Goal: Use online tool/utility: Utilize a website feature to perform a specific function

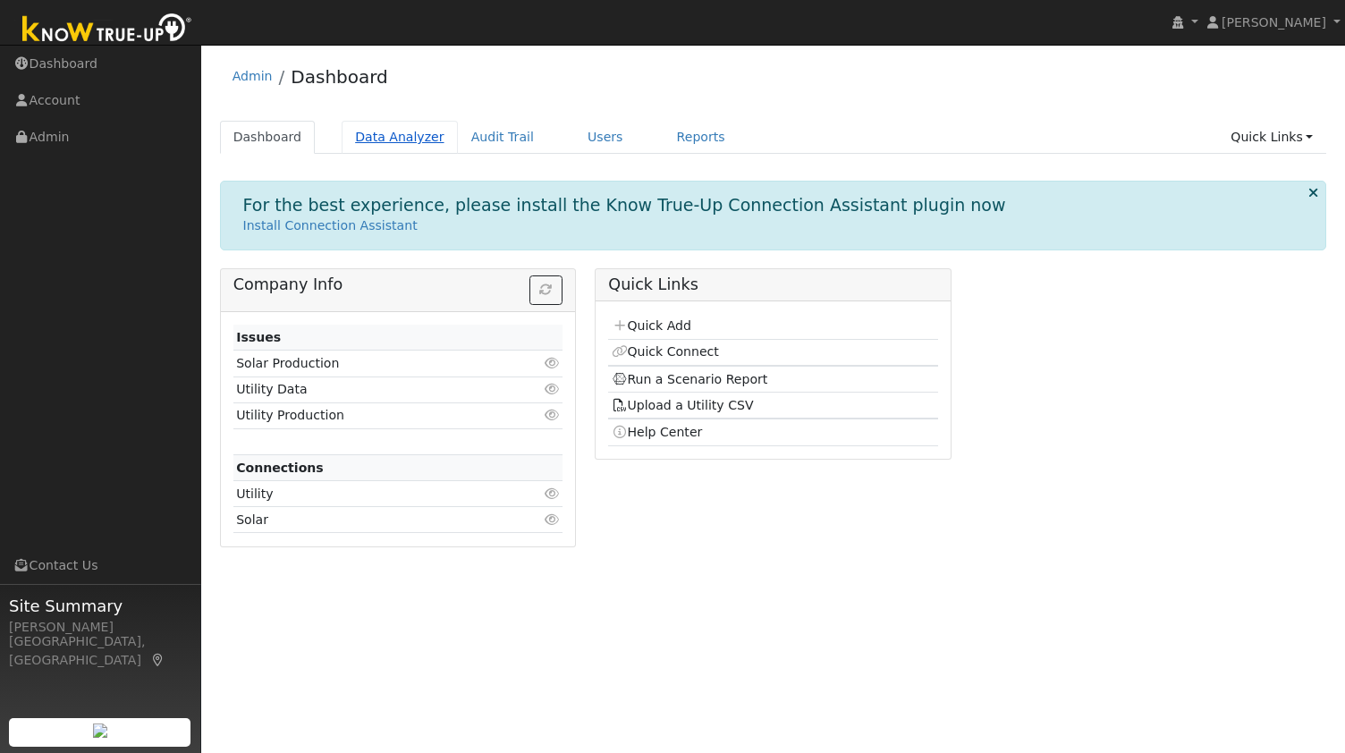
click at [393, 137] on link "Data Analyzer" at bounding box center [400, 137] width 116 height 33
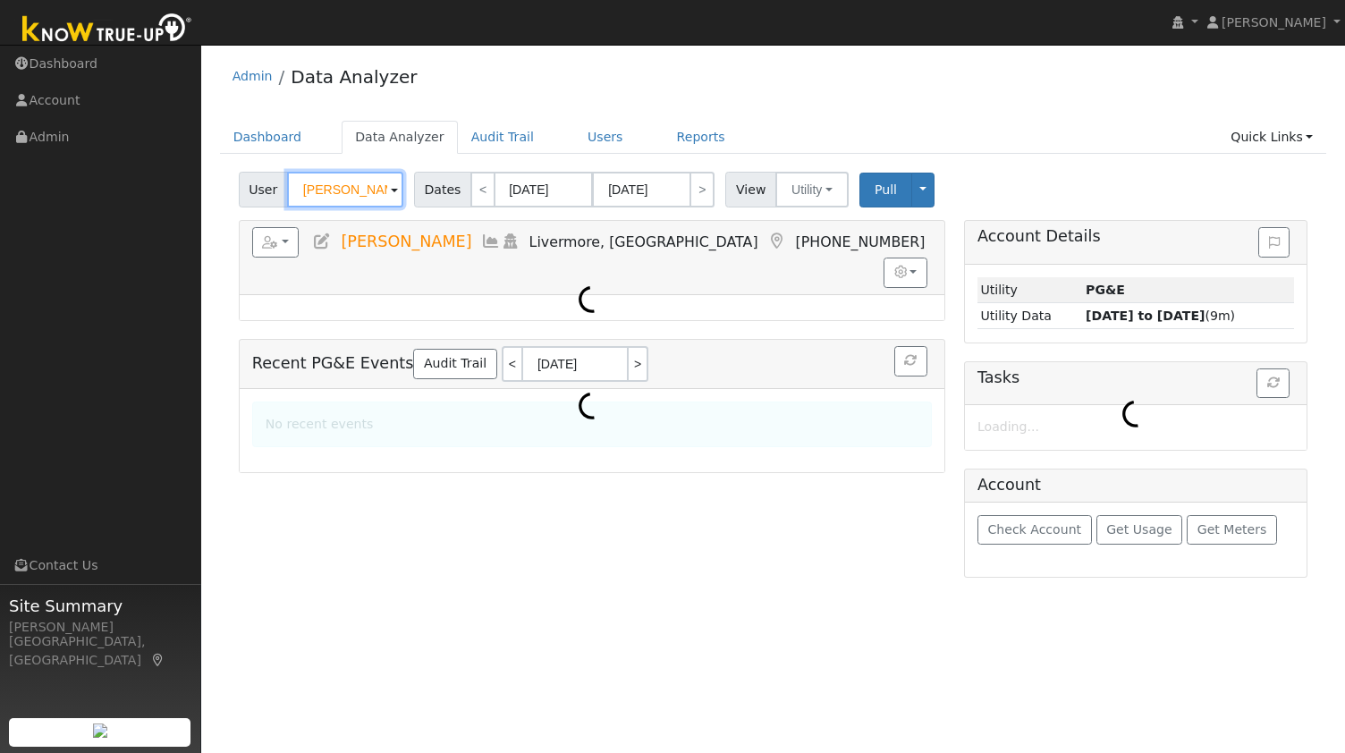
click at [346, 189] on input "[PERSON_NAME]" at bounding box center [345, 190] width 116 height 36
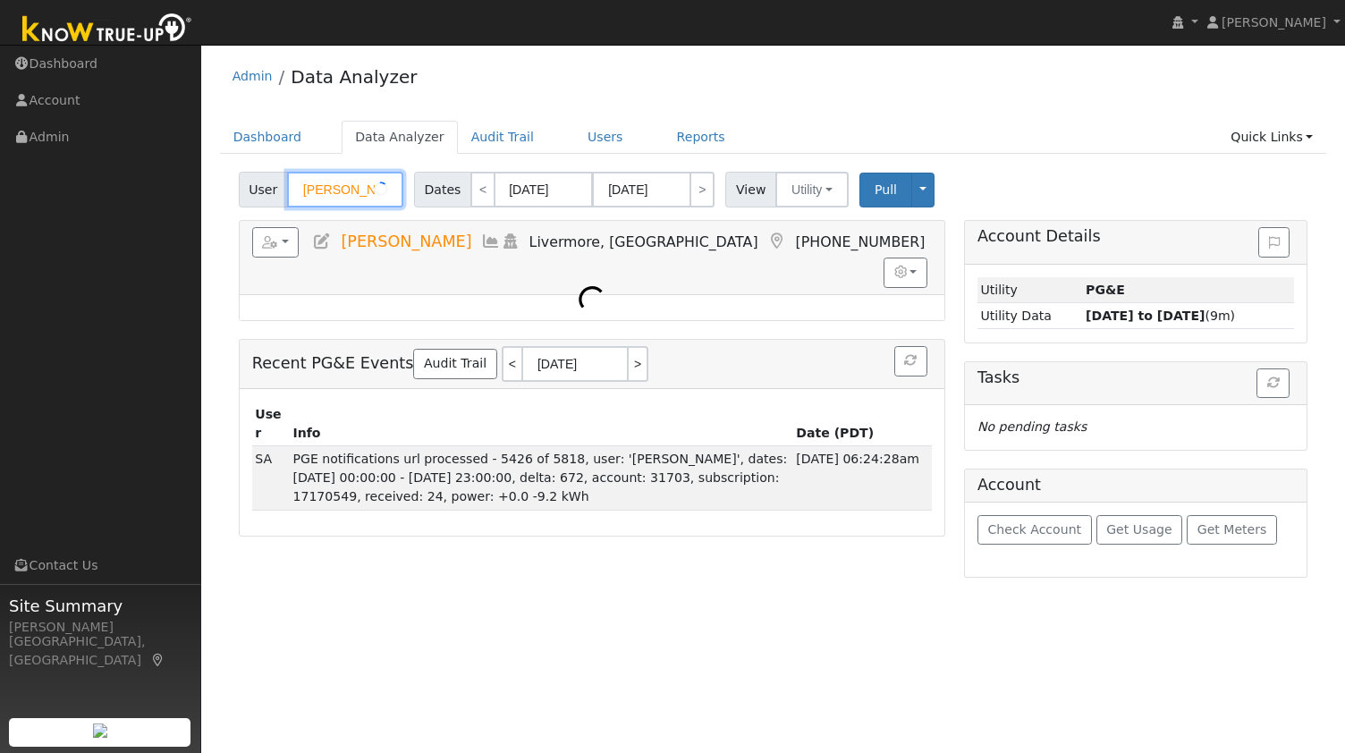
click at [346, 189] on input "[PERSON_NAME]" at bounding box center [345, 190] width 116 height 36
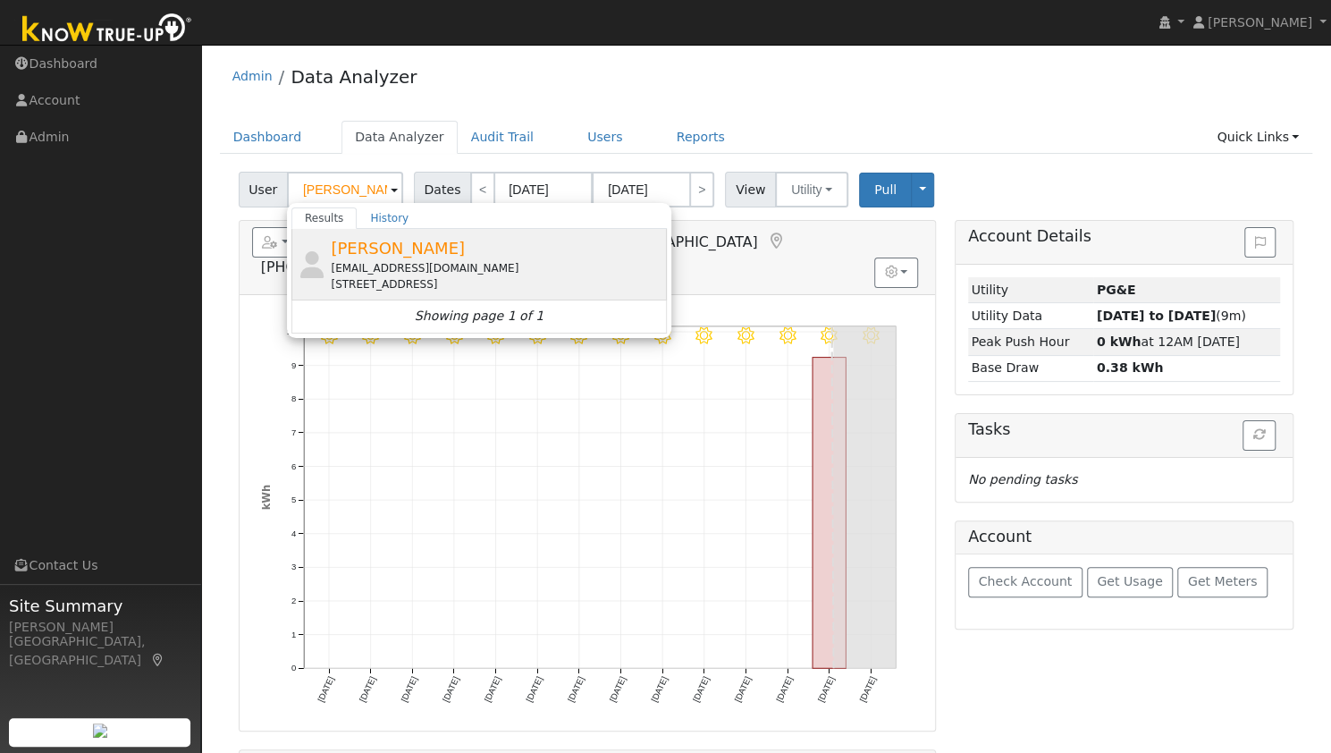
click at [413, 269] on div "[EMAIL_ADDRESS][DOMAIN_NAME]" at bounding box center [497, 268] width 332 height 16
type input "[PERSON_NAME]"
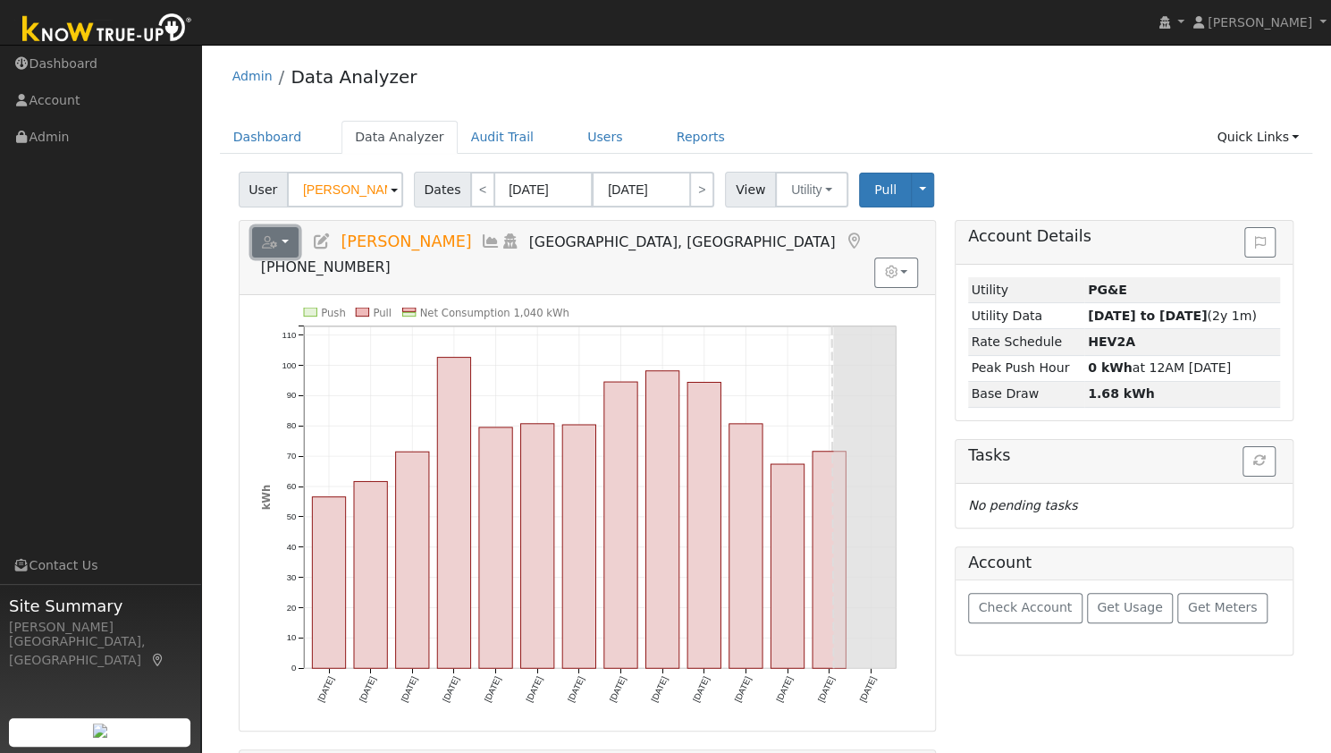
click at [284, 246] on button "button" at bounding box center [275, 242] width 47 height 30
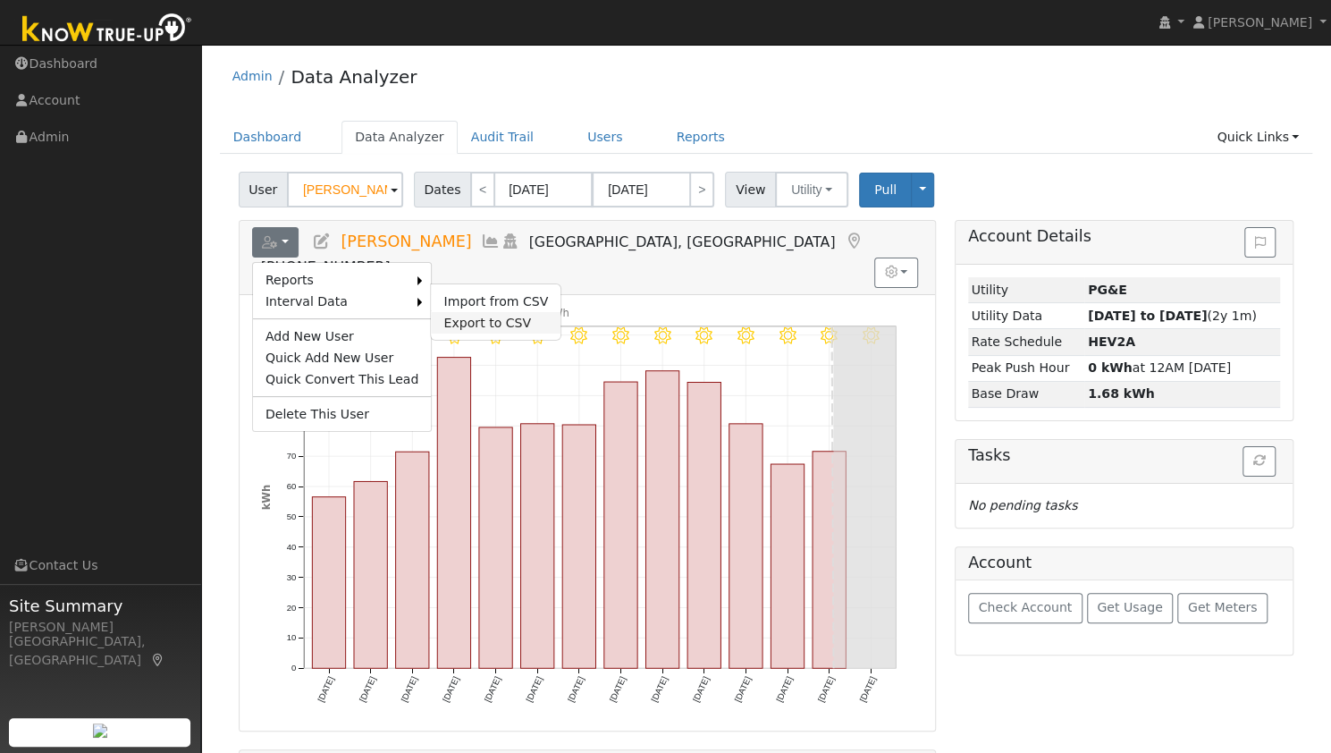
click at [467, 324] on link "Export to CSV" at bounding box center [496, 322] width 130 height 21
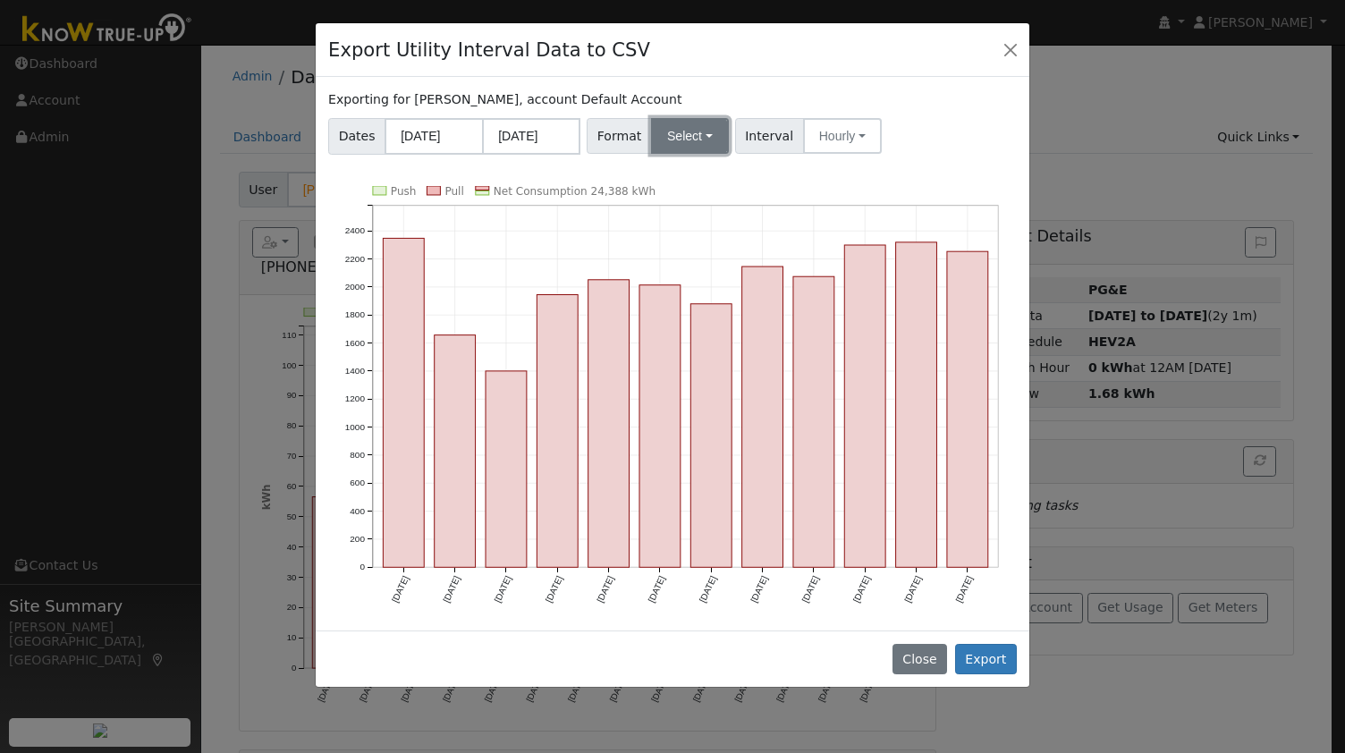
click at [680, 130] on button "Select" at bounding box center [690, 136] width 78 height 36
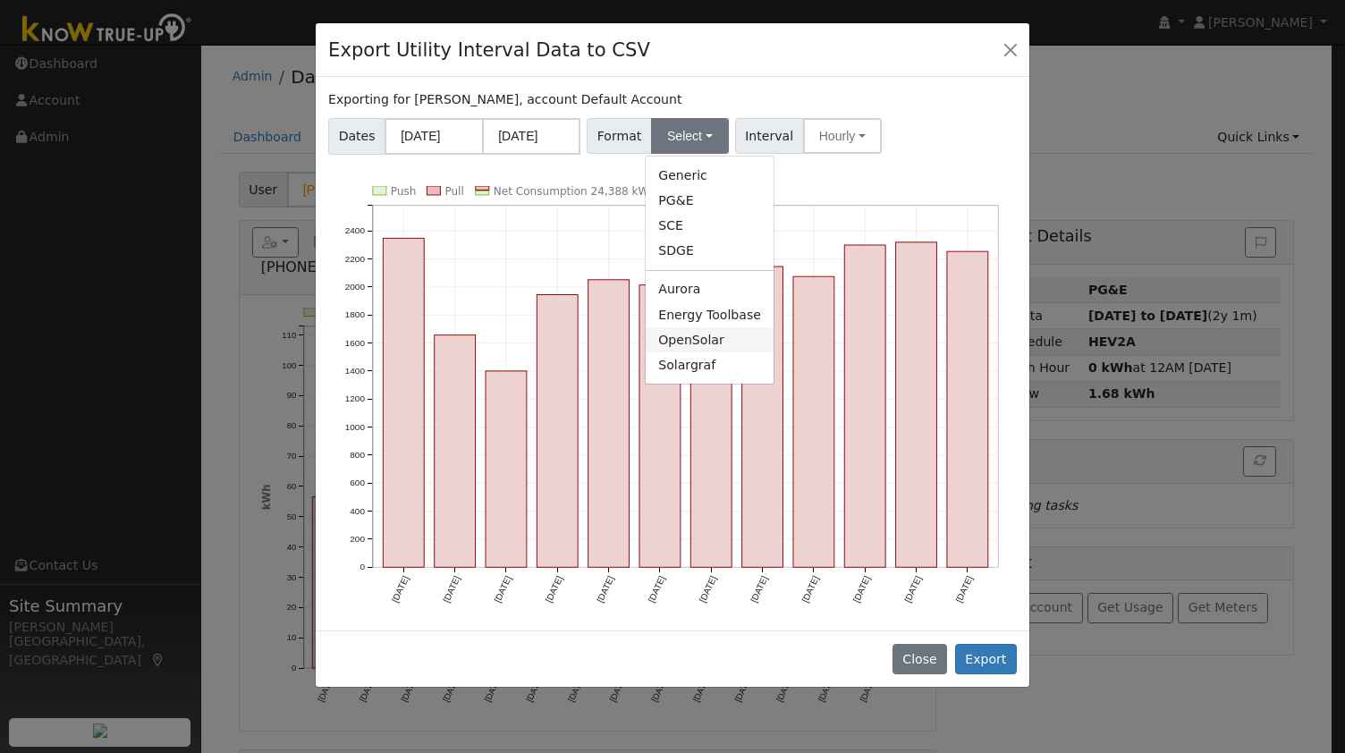
click at [688, 345] on link "OpenSolar" at bounding box center [710, 339] width 128 height 25
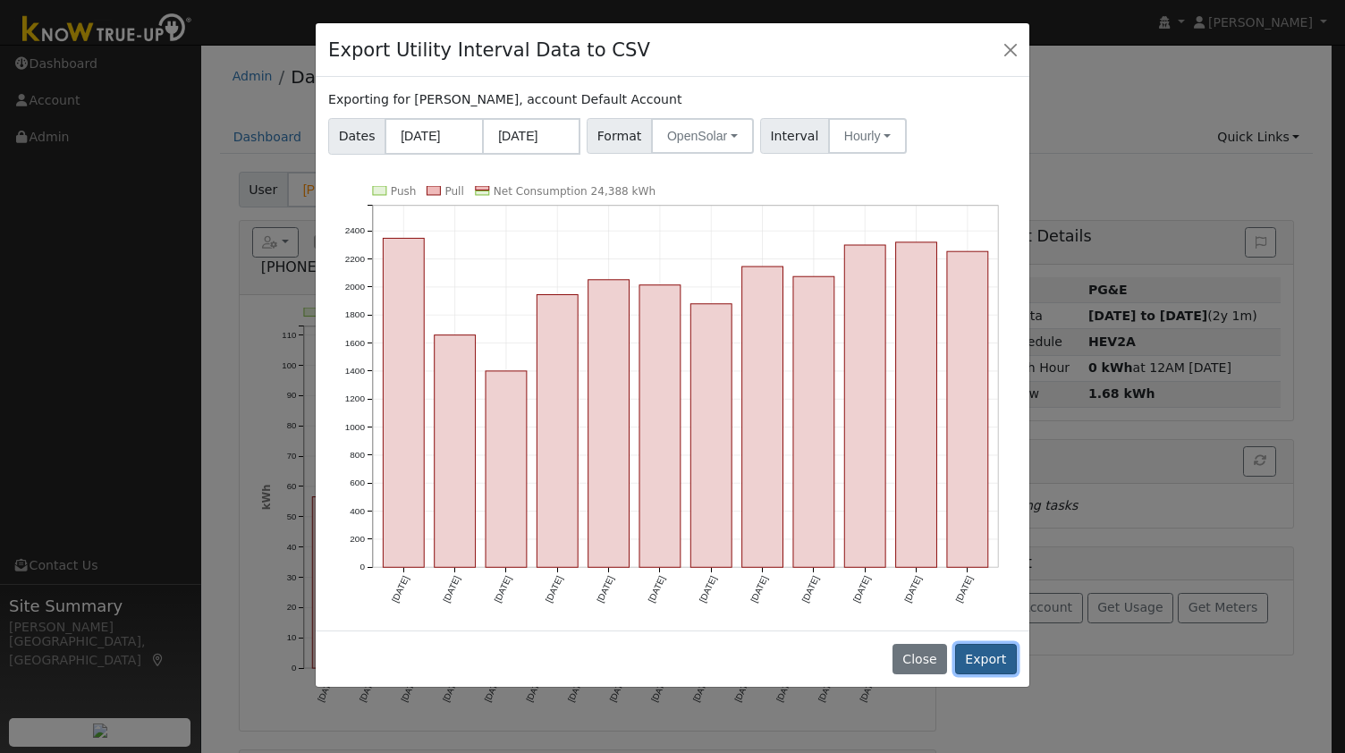
click at [988, 648] on button "Export" at bounding box center [986, 659] width 62 height 30
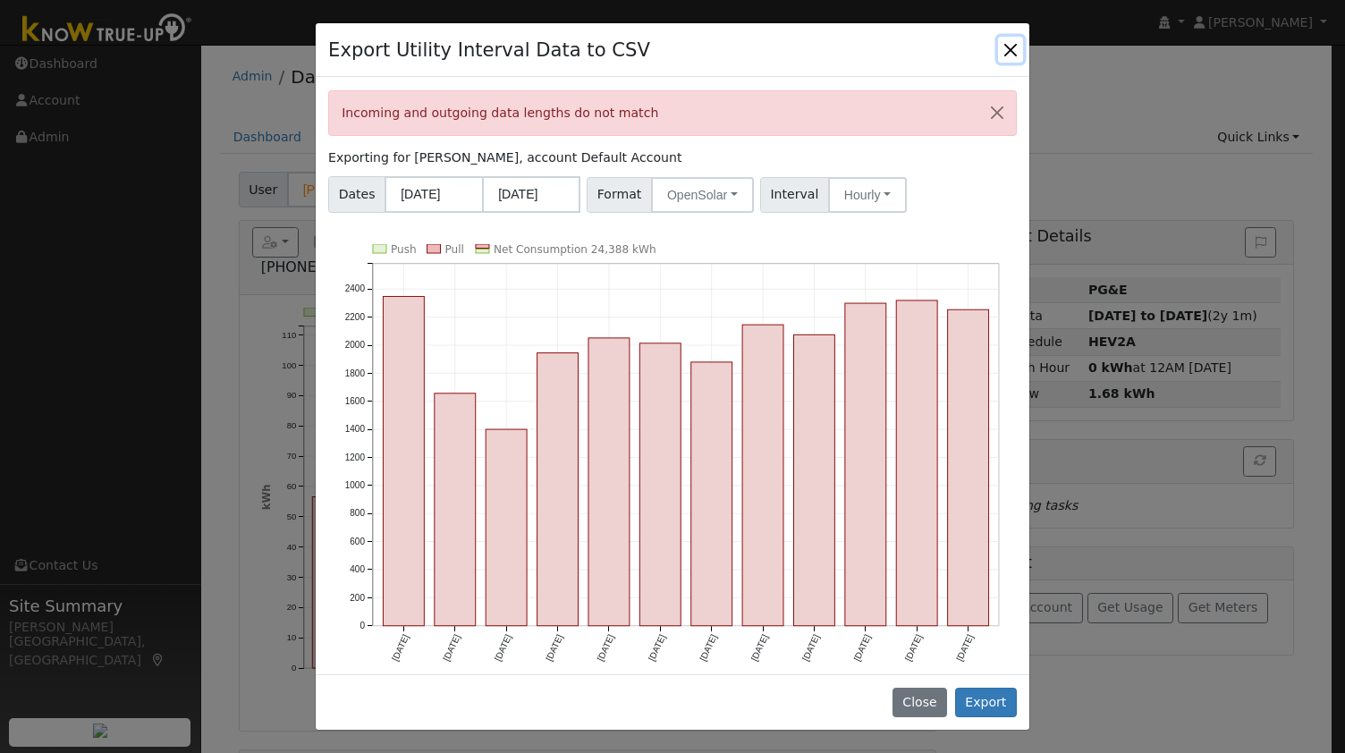
click at [999, 55] on button "Close" at bounding box center [1010, 49] width 25 height 25
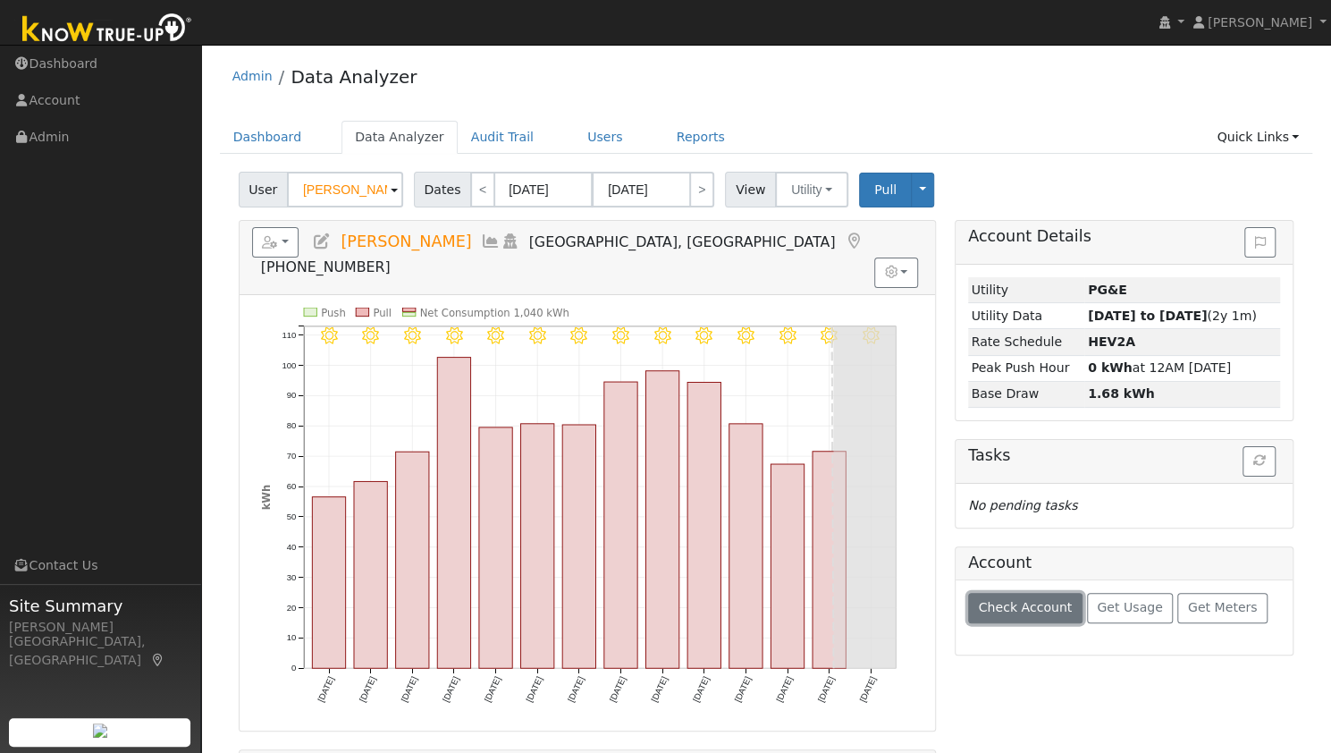
click at [1011, 601] on span "Check Account" at bounding box center [1025, 607] width 94 height 14
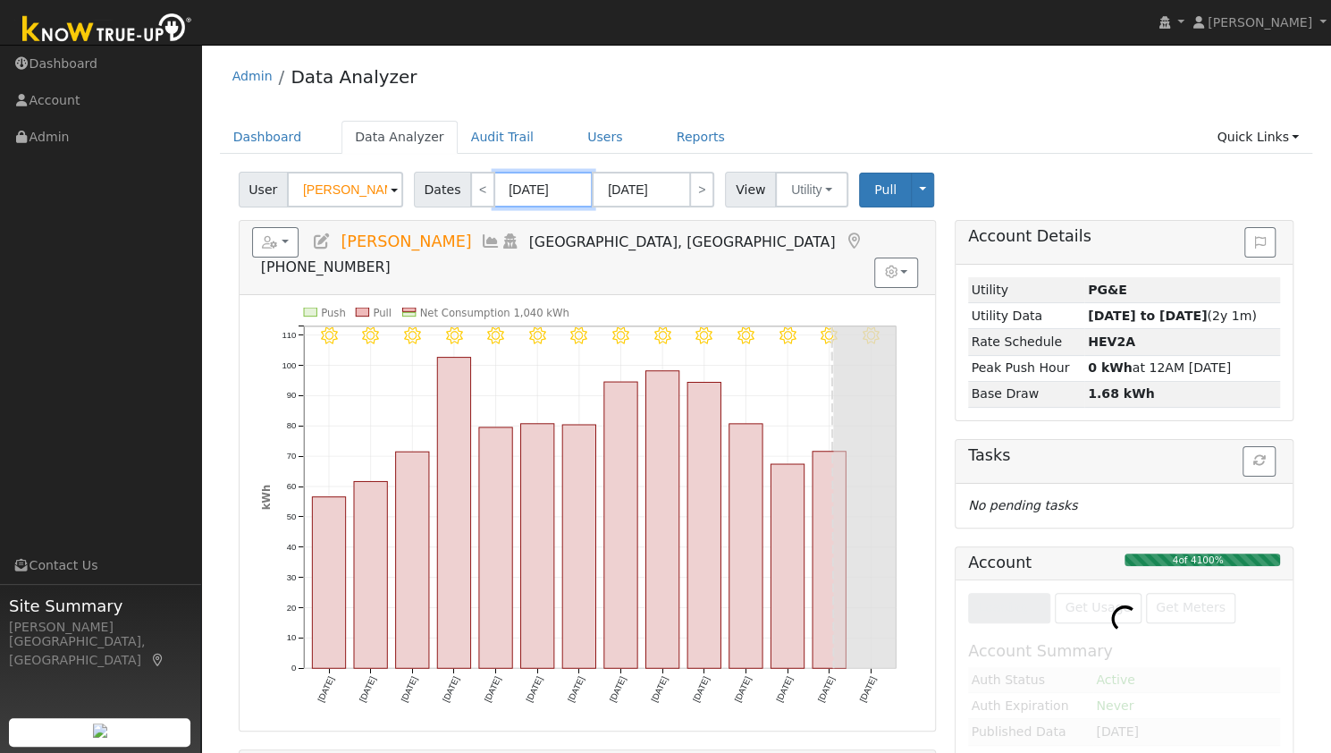
click at [511, 200] on input "[DATE]" at bounding box center [543, 190] width 98 height 36
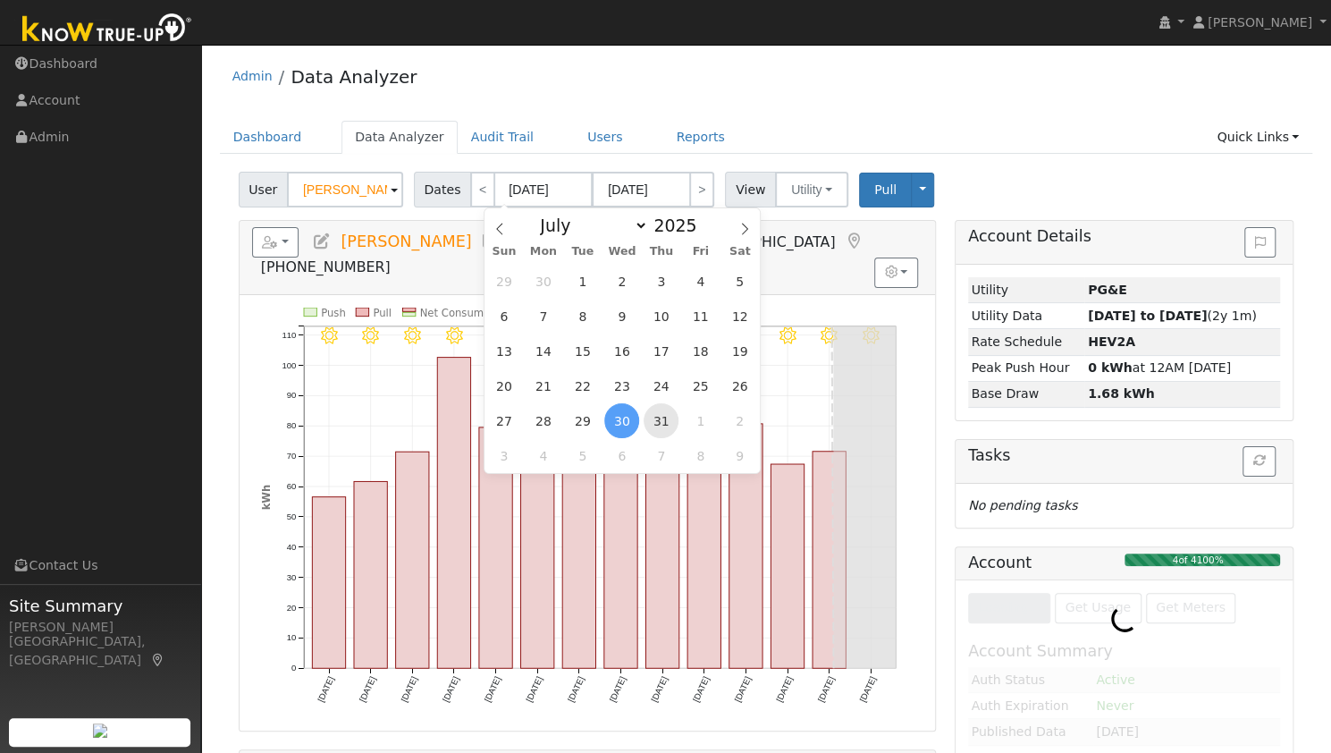
click at [653, 422] on span "31" at bounding box center [661, 420] width 35 height 35
type input "[DATE]"
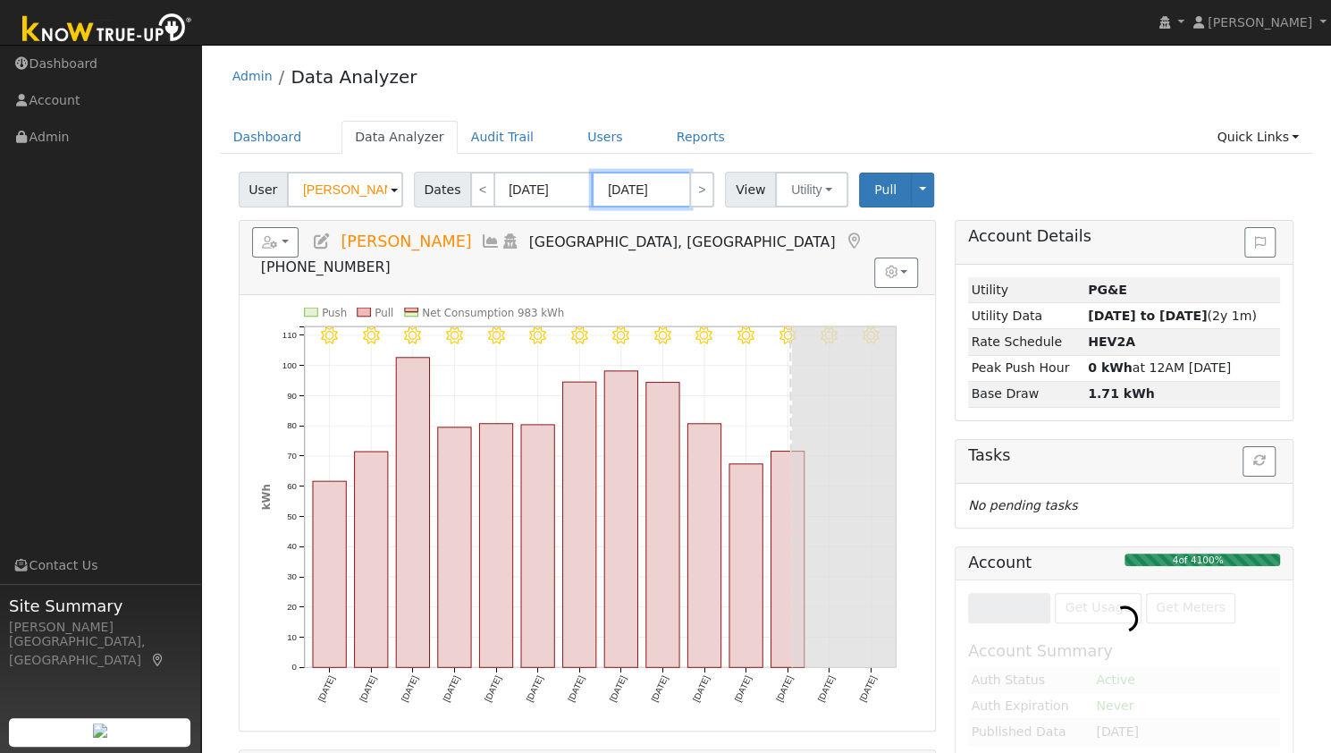
click at [659, 192] on input "[DATE]" at bounding box center [641, 190] width 98 height 36
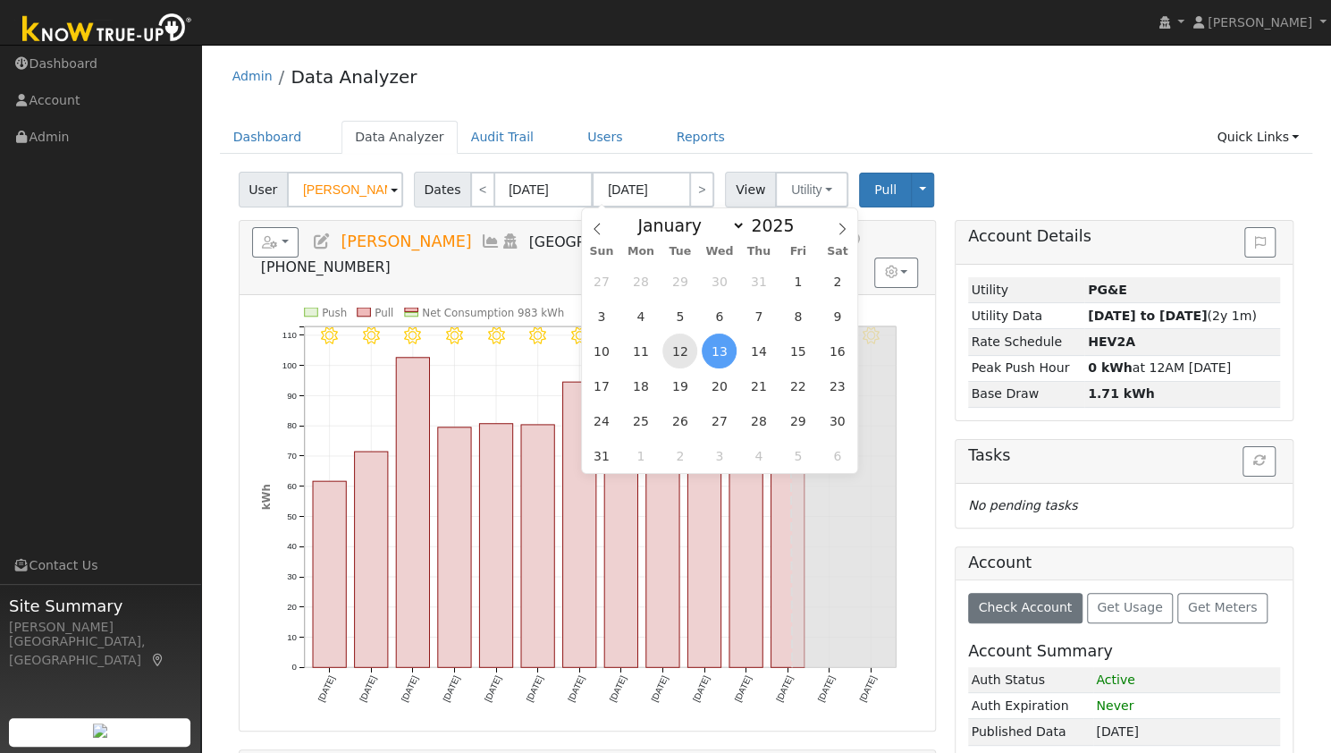
click at [679, 351] on span "12" at bounding box center [679, 350] width 35 height 35
type input "[DATE]"
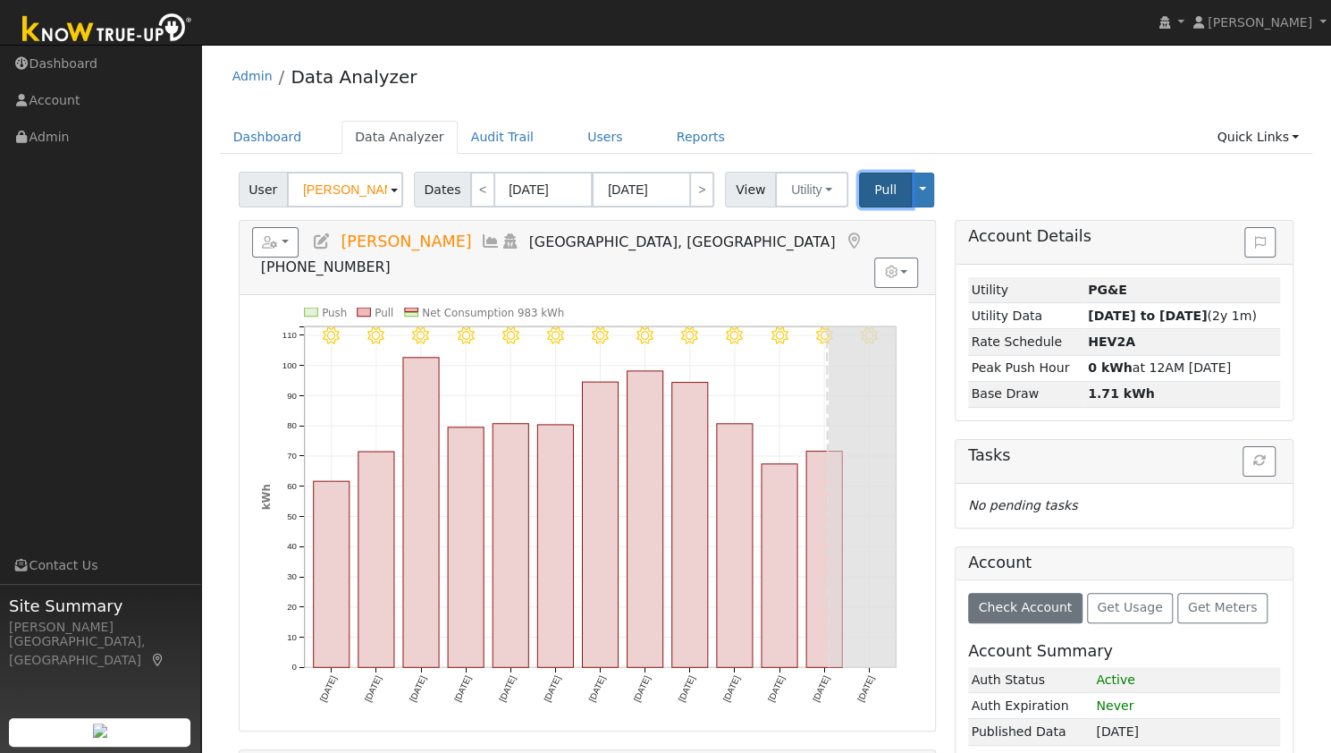
click at [874, 195] on span "Pull" at bounding box center [885, 189] width 22 height 14
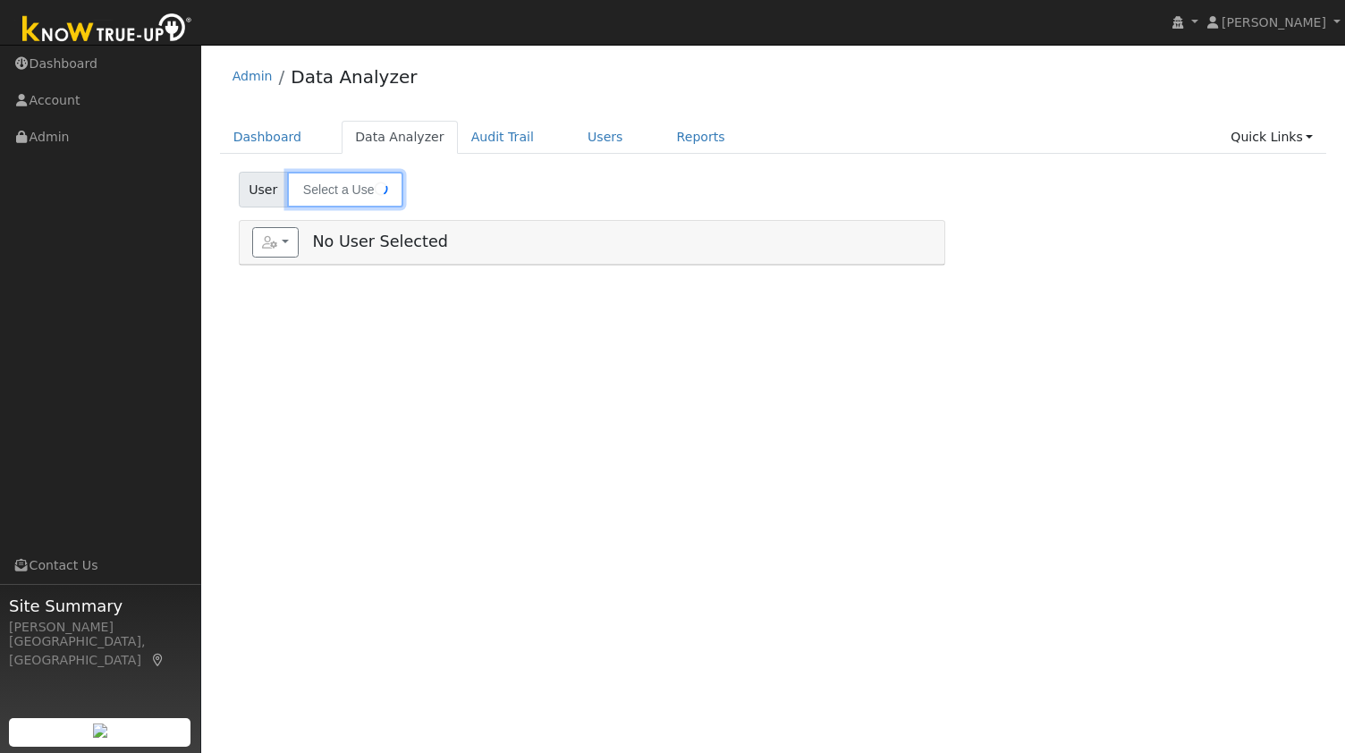
type input "[PERSON_NAME]"
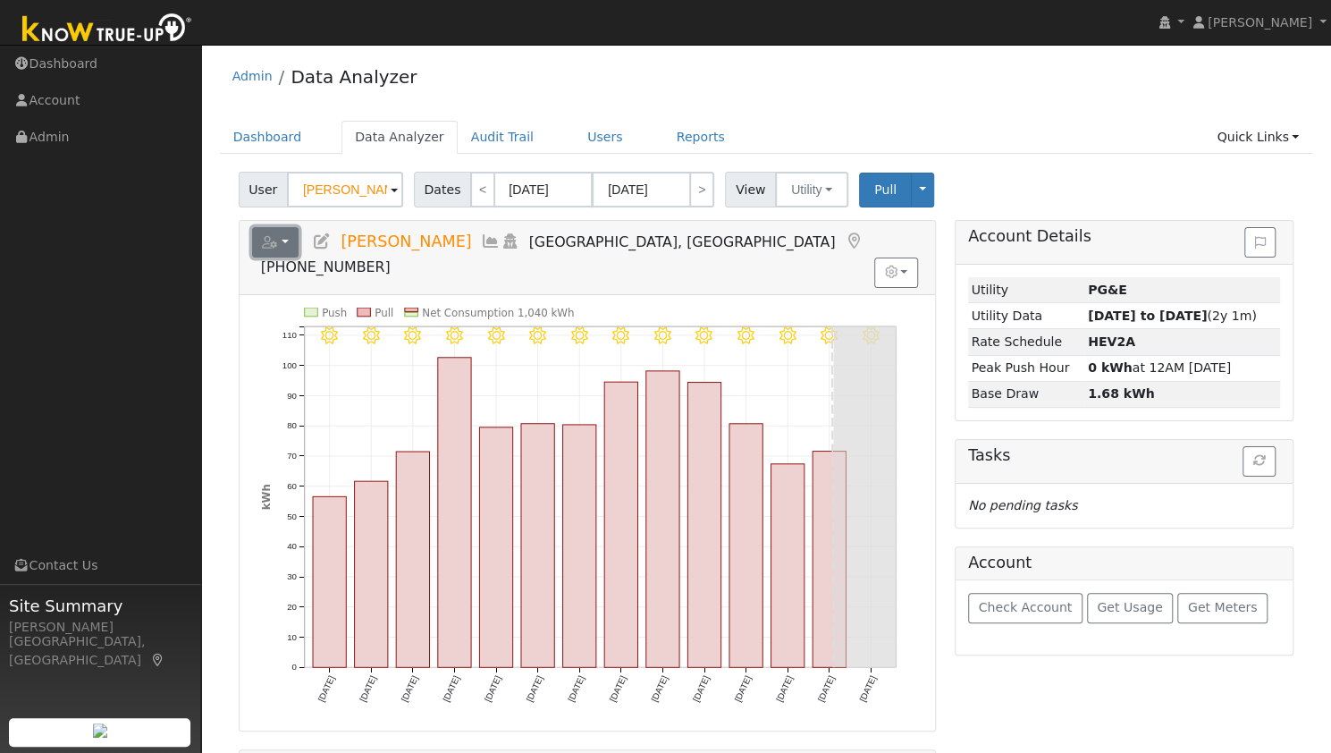
click at [288, 244] on button "button" at bounding box center [275, 242] width 47 height 30
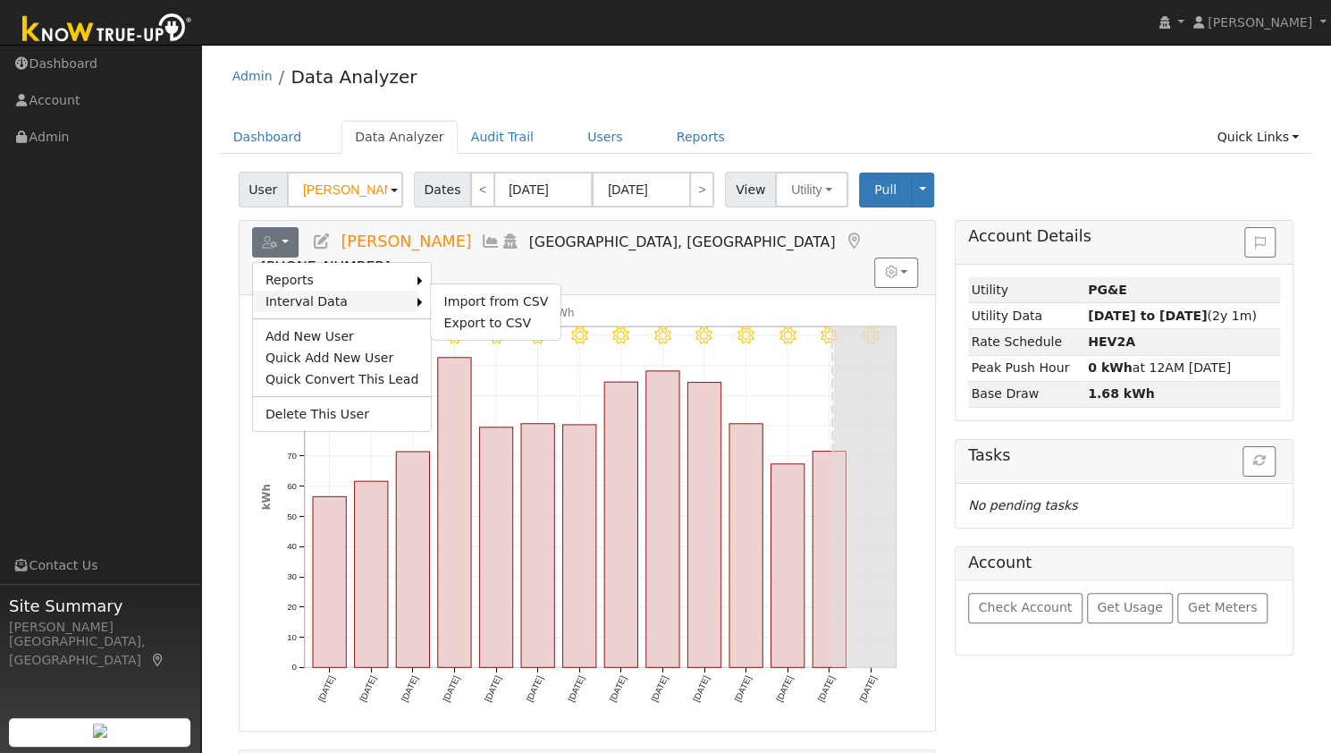
click at [308, 292] on link "Interval Data" at bounding box center [335, 301] width 165 height 21
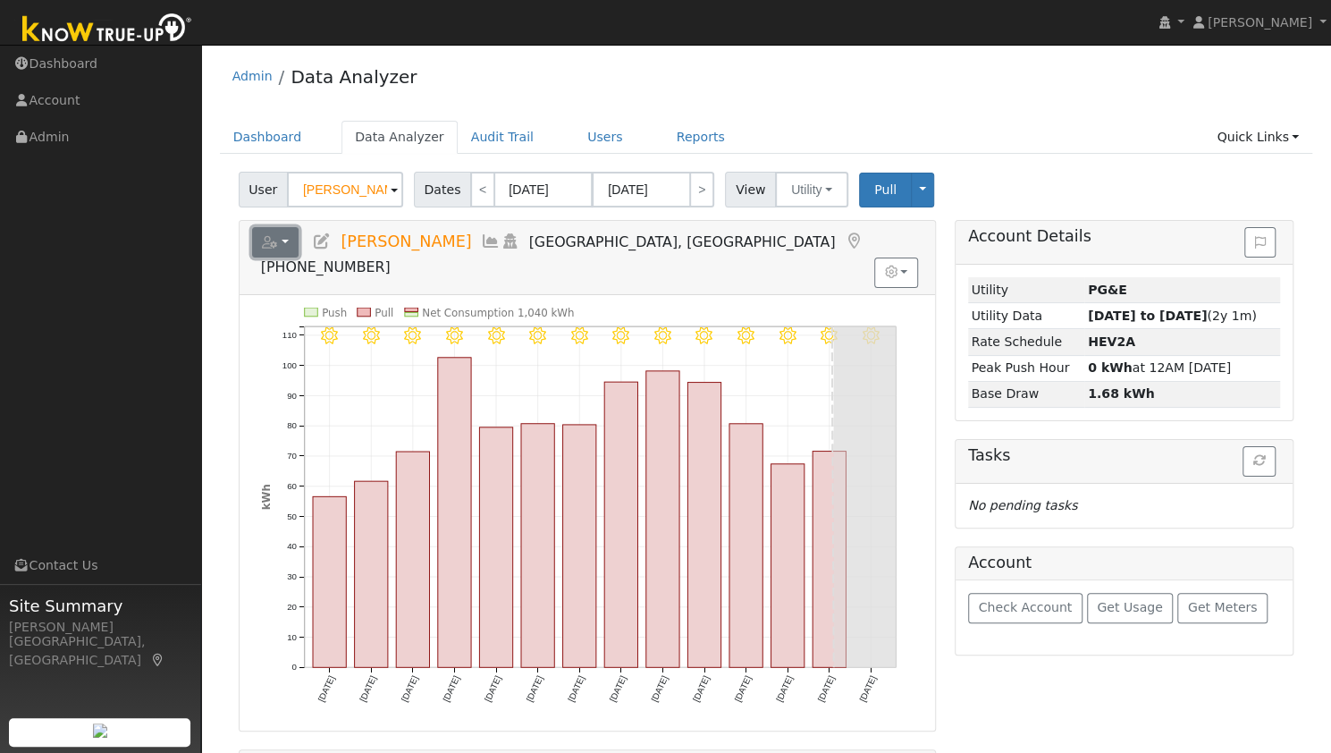
click at [296, 241] on button "button" at bounding box center [275, 242] width 47 height 30
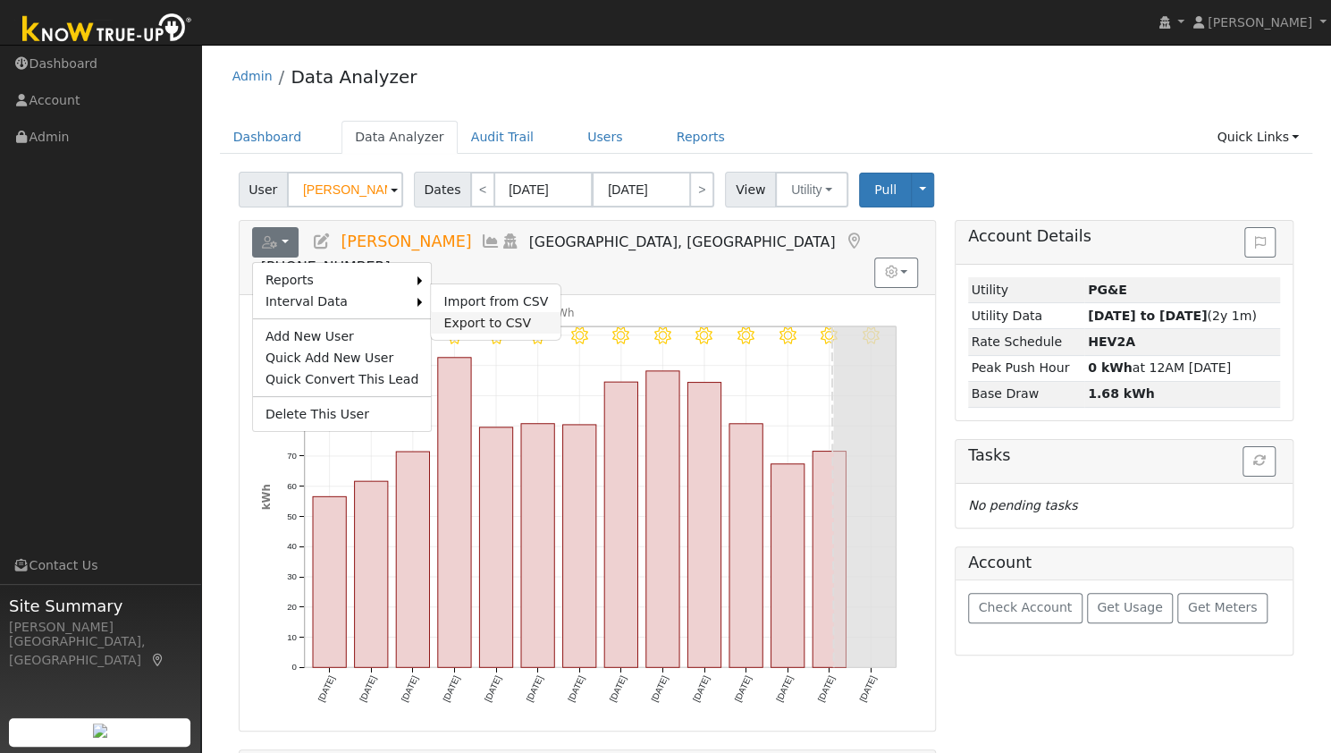
click at [454, 319] on link "Export to CSV" at bounding box center [496, 322] width 130 height 21
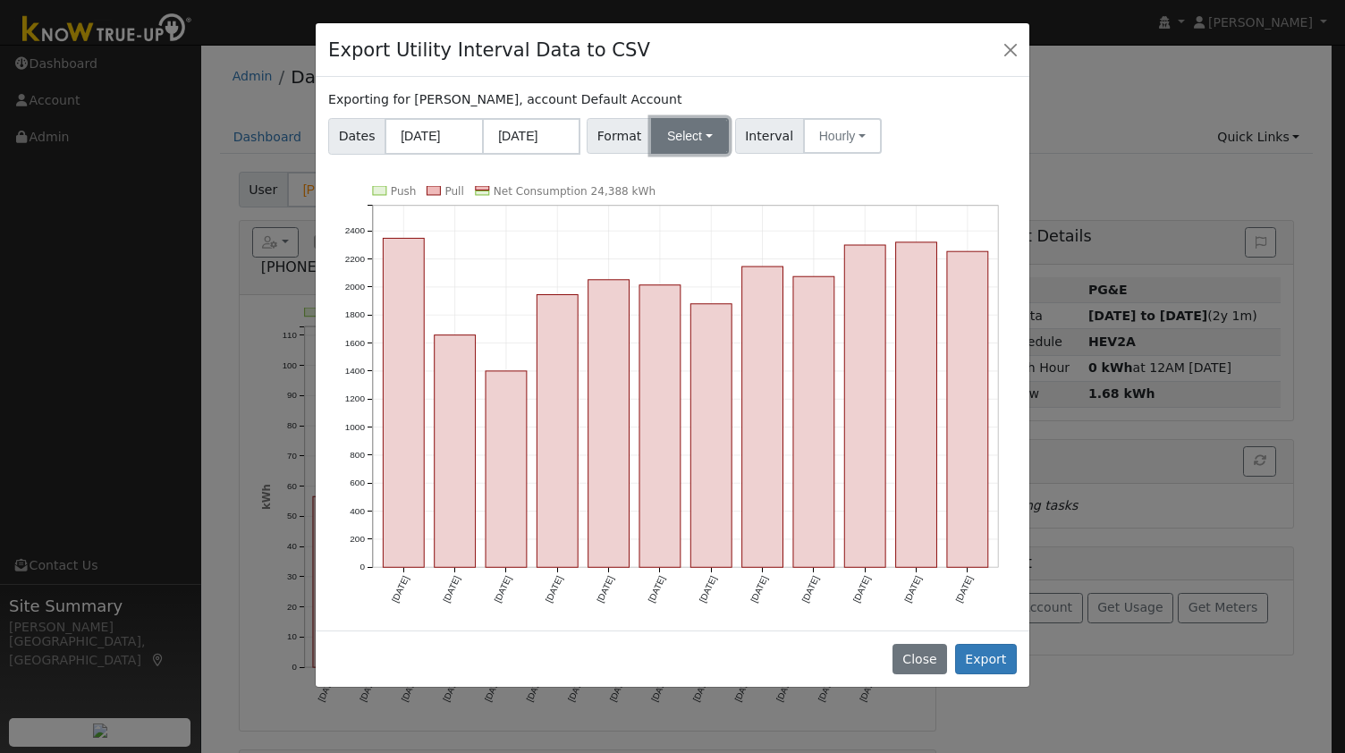
click at [674, 140] on button "Select" at bounding box center [690, 136] width 78 height 36
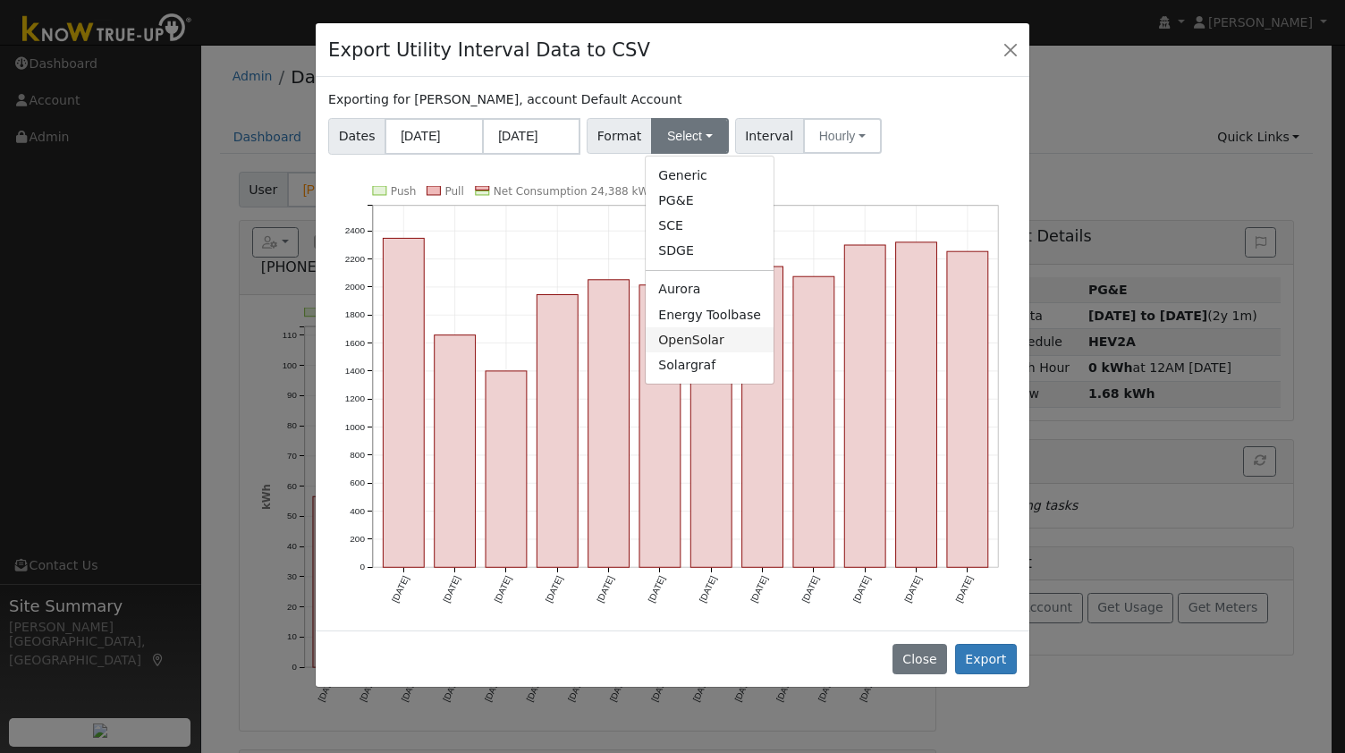
click at [688, 337] on link "OpenSolar" at bounding box center [710, 339] width 128 height 25
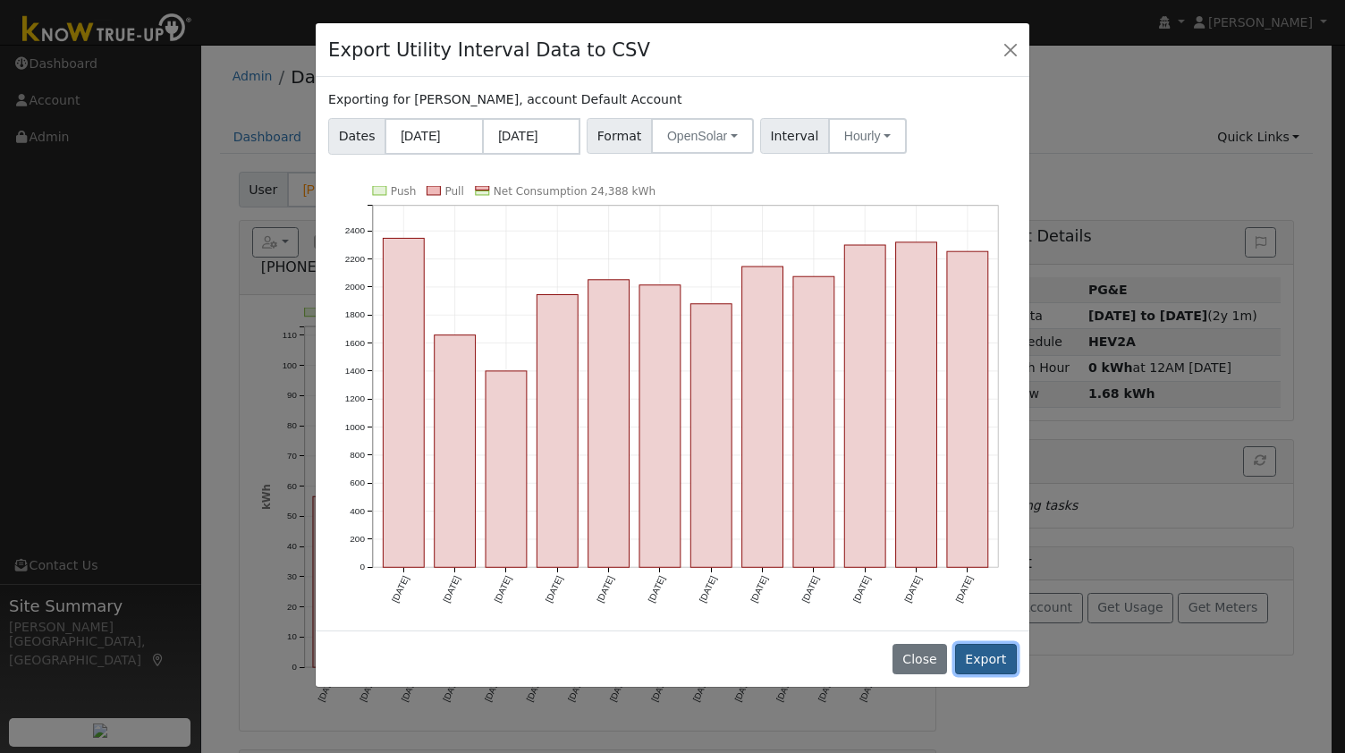
click at [979, 655] on button "Export" at bounding box center [986, 659] width 62 height 30
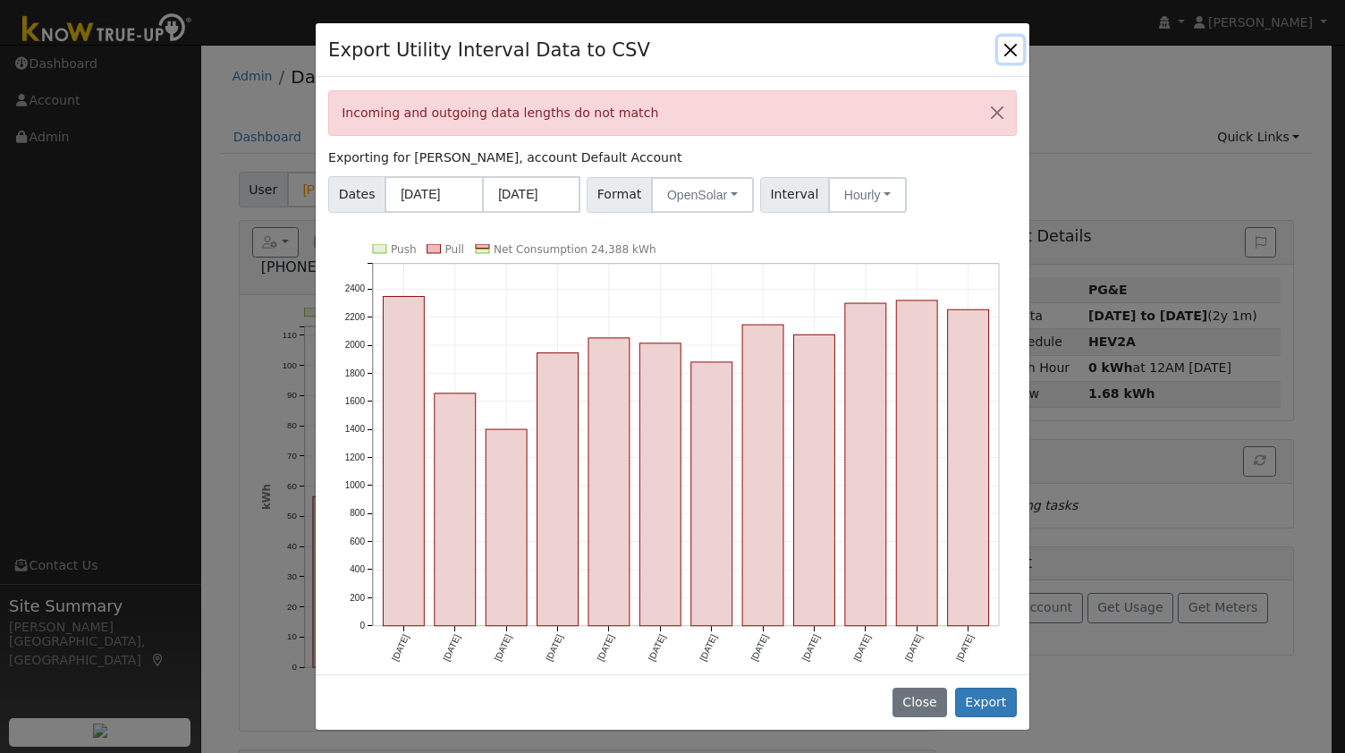
click at [1013, 45] on button "Close" at bounding box center [1010, 49] width 25 height 25
